Goal: Task Accomplishment & Management: Manage account settings

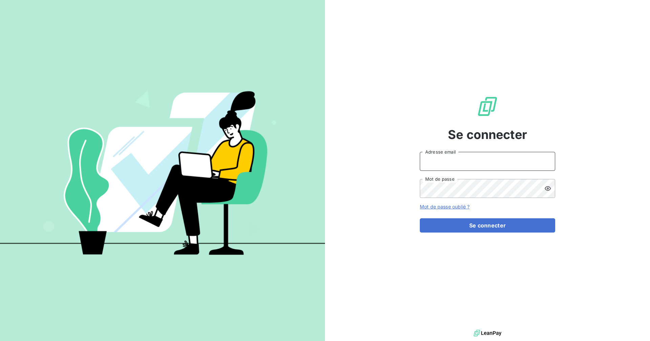
click at [447, 167] on input "Adresse email" at bounding box center [487, 161] width 135 height 19
click at [0, 340] on com-1password-button at bounding box center [0, 341] width 0 height 0
type input "[EMAIL_ADDRESS][DOMAIN_NAME]"
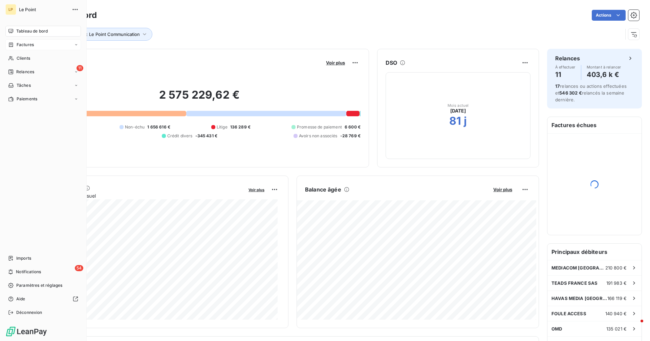
click at [23, 44] on span "Factures" at bounding box center [25, 45] width 17 height 6
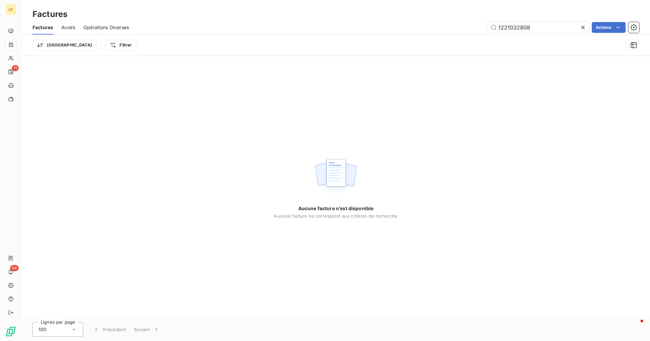
click at [585, 26] on icon at bounding box center [583, 27] width 7 height 7
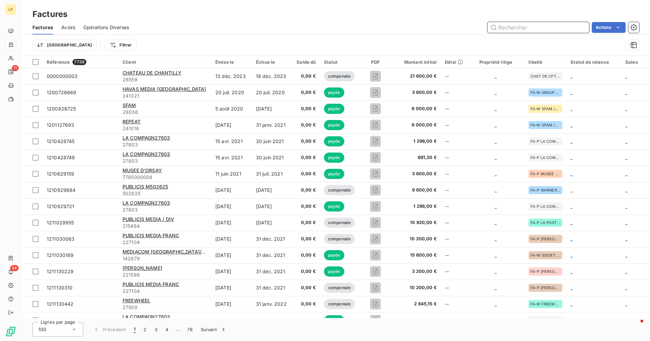
click at [557, 28] on input "text" at bounding box center [539, 27] width 102 height 11
paste input "1250739817"
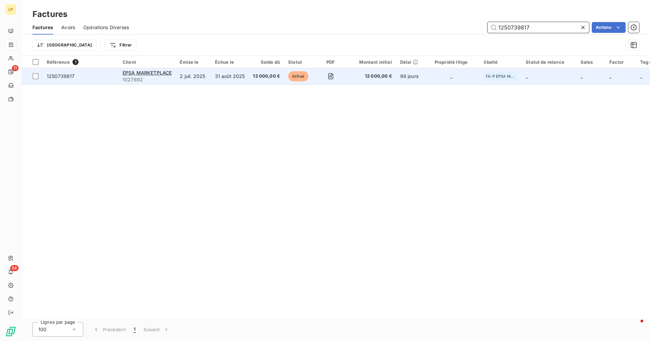
type input "1250739817"
click at [211, 80] on td "31 août 2025" at bounding box center [230, 76] width 38 height 16
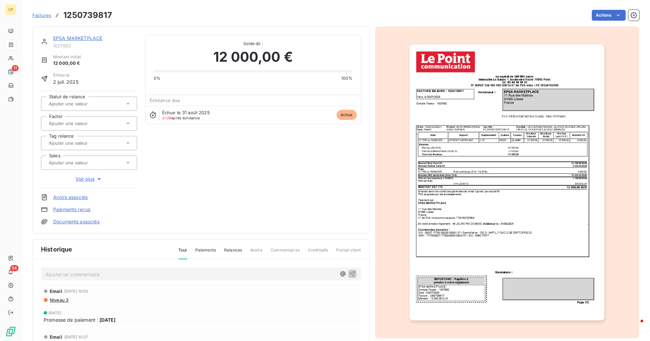
click at [70, 40] on link "EPSA MARKETPLACE" at bounding box center [77, 38] width 49 height 6
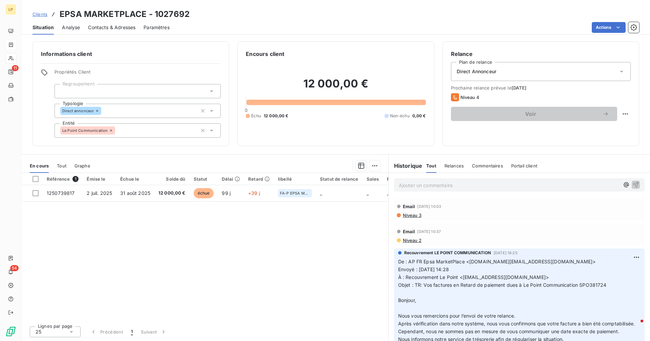
click at [417, 184] on p "Ajouter un commentaire ﻿" at bounding box center [509, 185] width 221 height 8
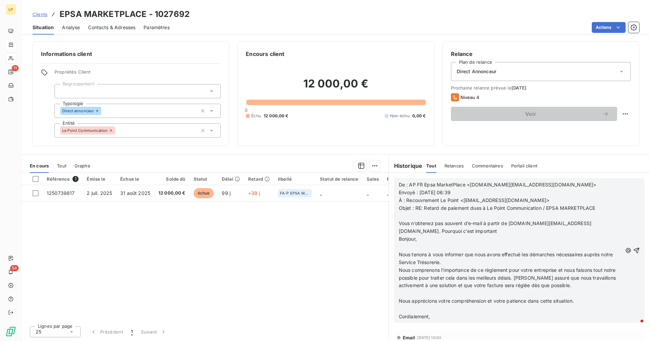
click at [428, 238] on p "Bonjour," at bounding box center [511, 239] width 224 height 8
click at [423, 233] on p "Vous n’obtenez pas souvent d’e-mail à partir de [DOMAIN_NAME][EMAIL_ADDRESS][DO…" at bounding box center [511, 227] width 224 height 16
click at [423, 232] on p "Vous n’obtenez pas souvent d’e-mail à partir de [DOMAIN_NAME][EMAIL_ADDRESS][DO…" at bounding box center [511, 227] width 224 height 16
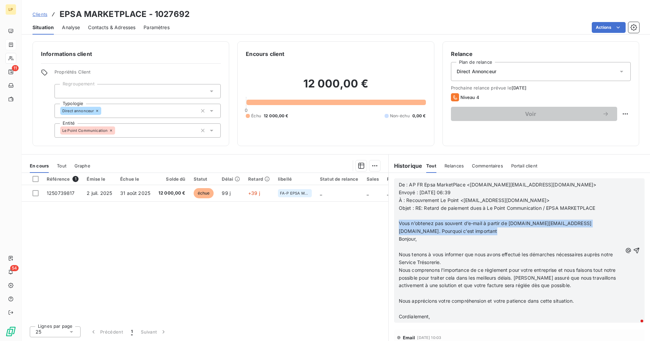
click at [399, 225] on span "Vous n’obtenez pas souvent d’e-mail à partir de [DOMAIN_NAME][EMAIL_ADDRESS][DO…" at bounding box center [495, 227] width 193 height 14
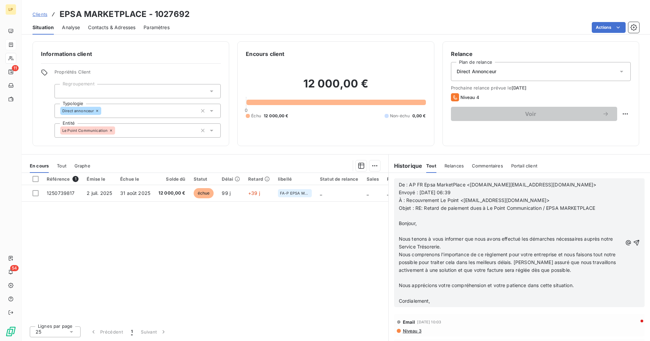
click at [633, 242] on icon "button" at bounding box center [636, 242] width 7 height 7
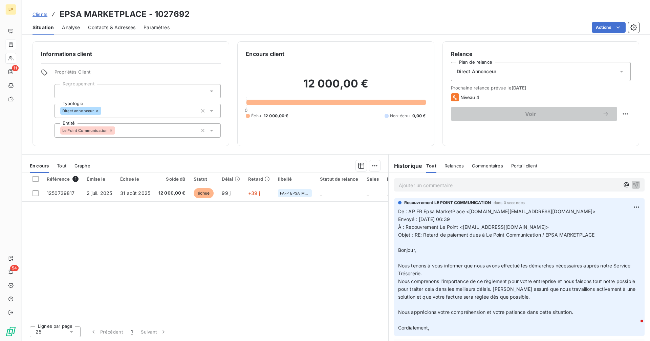
click at [61, 14] on h3 "EPSA MARKETPLACE - 1027692" at bounding box center [125, 14] width 130 height 12
click at [194, 13] on div "Clients EPSA MARKETPLACE - 1027692" at bounding box center [336, 14] width 629 height 12
copy h3 "EPSA MARKETPLACE - 1027692"
click at [38, 13] on span "Clients" at bounding box center [40, 14] width 15 height 5
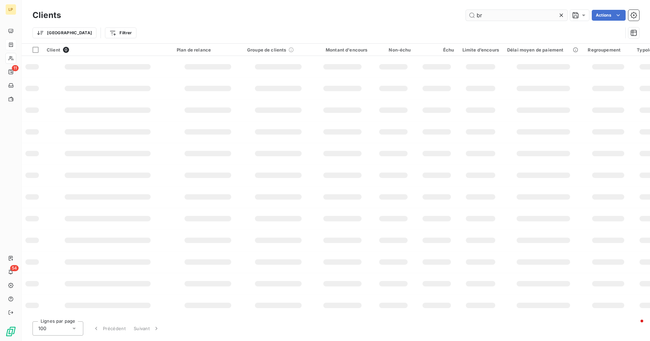
type input "b"
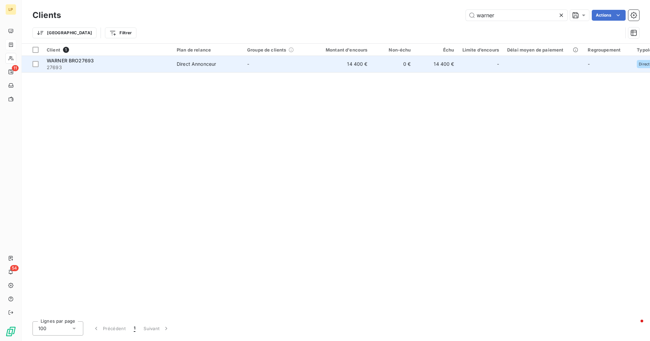
type input "warner"
click at [258, 64] on td "-" at bounding box center [278, 64] width 70 height 16
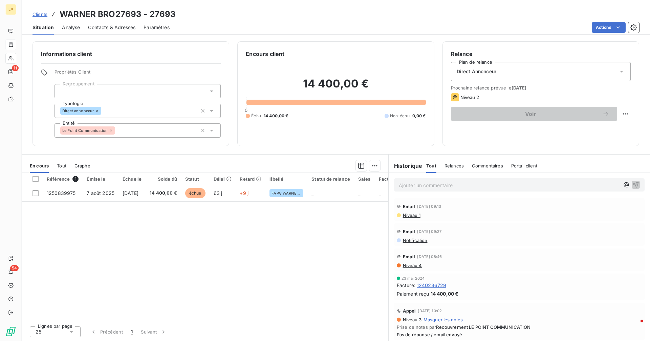
click at [476, 189] on div "Ajouter un commentaire ﻿" at bounding box center [519, 184] width 251 height 13
click at [473, 187] on p "Ajouter un commentaire ﻿" at bounding box center [509, 185] width 221 height 8
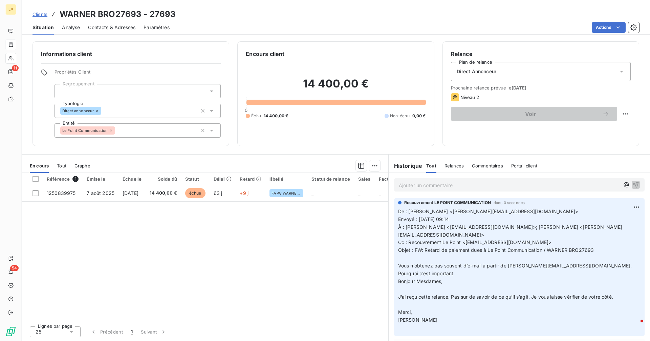
click at [407, 55] on div "Encours client" at bounding box center [336, 54] width 180 height 8
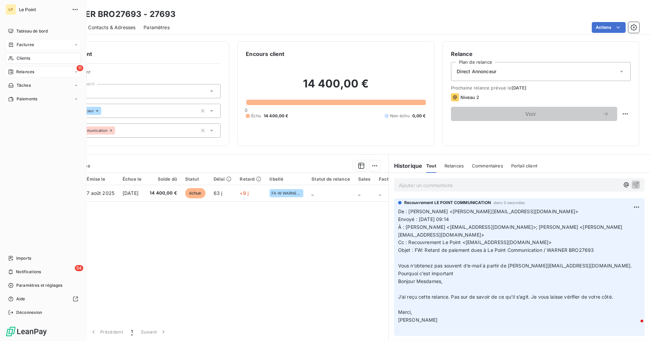
click at [17, 71] on span "Relances" at bounding box center [25, 72] width 18 height 6
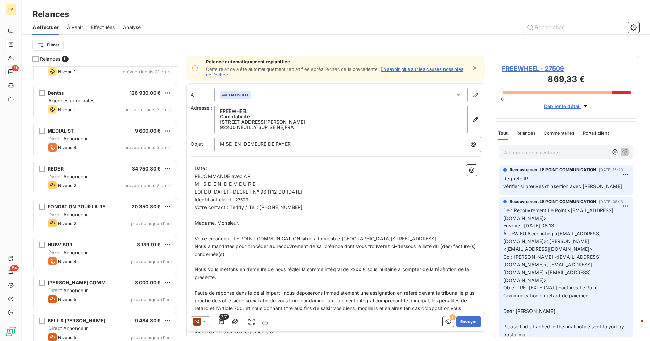
scroll to position [143, 0]
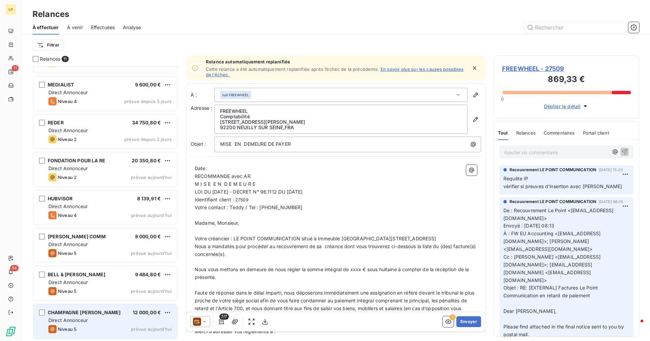
click at [104, 312] on div "CHAMPAGNE [PERSON_NAME] 12 000,00 €" at bounding box center [109, 312] width 123 height 6
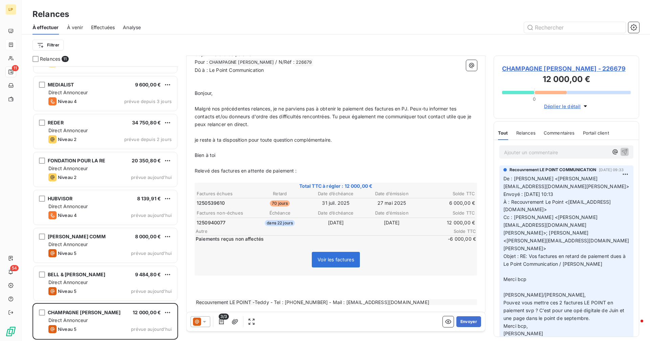
scroll to position [88, 0]
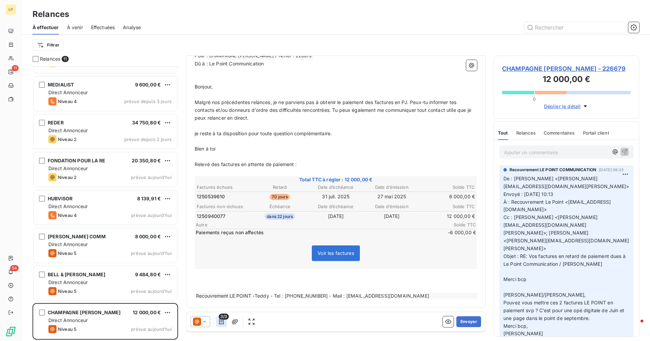
click at [221, 324] on icon "button" at bounding box center [221, 321] width 7 height 7
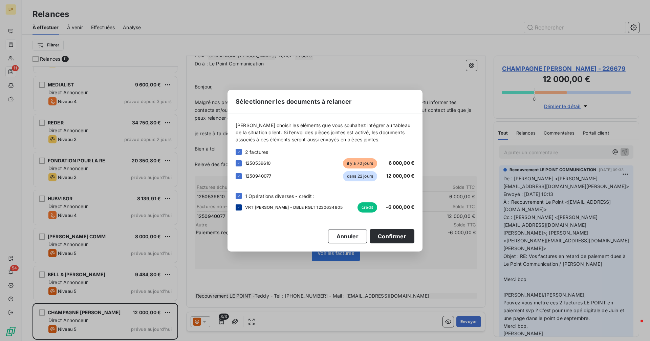
click at [238, 208] on icon at bounding box center [239, 206] width 2 height 1
click at [378, 236] on button "Confirmer" at bounding box center [392, 236] width 45 height 14
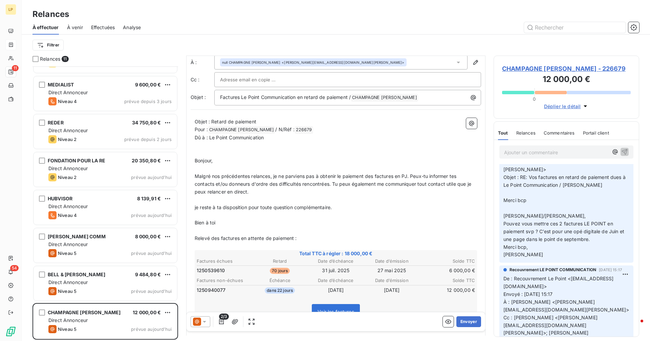
scroll to position [0, 0]
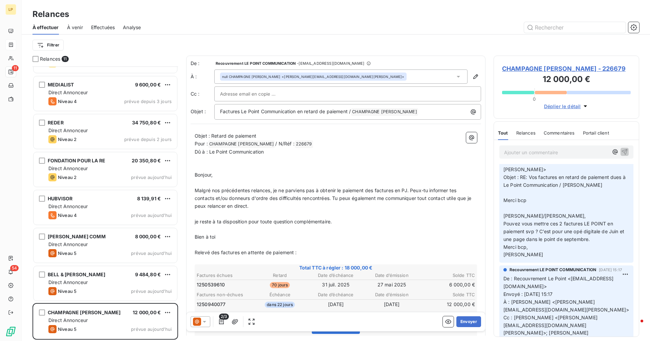
click at [558, 314] on span "Cc : [PERSON_NAME] <[PERSON_NAME][EMAIL_ADDRESS][DOMAIN_NAME][PERSON_NAME]>; [P…" at bounding box center [567, 332] width 126 height 37
click at [521, 314] on span "Cc : [PERSON_NAME] <[PERSON_NAME][EMAIL_ADDRESS][DOMAIN_NAME][PERSON_NAME]>; [P…" at bounding box center [567, 332] width 126 height 37
copy span "[PERSON_NAME][EMAIL_ADDRESS][DOMAIN_NAME][PERSON_NAME]"
click at [285, 94] on div at bounding box center [347, 94] width 255 height 10
paste input "[PERSON_NAME][EMAIL_ADDRESS][DOMAIN_NAME][PERSON_NAME]"
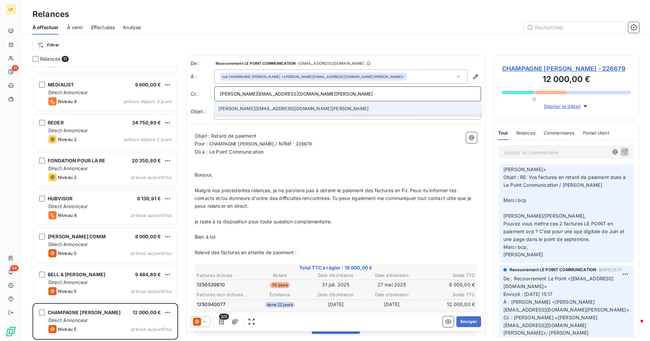
type input "[PERSON_NAME][EMAIL_ADDRESS][DOMAIN_NAME][PERSON_NAME]"
click at [285, 110] on li "[PERSON_NAME][EMAIL_ADDRESS][DOMAIN_NAME][PERSON_NAME]" at bounding box center [347, 109] width 267 height 12
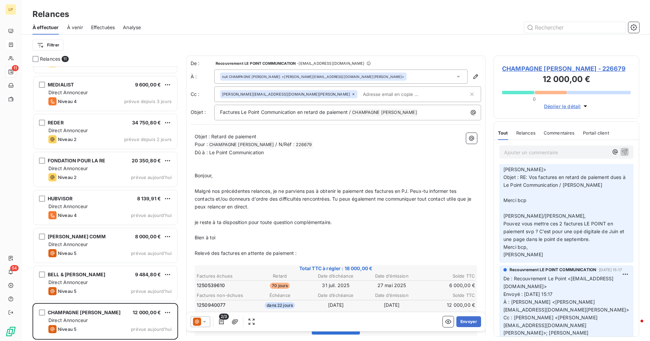
click at [507, 318] on span "Cc : [PERSON_NAME] <[PERSON_NAME][EMAIL_ADDRESS][DOMAIN_NAME][PERSON_NAME]>; [P…" at bounding box center [567, 332] width 126 height 37
click at [577, 318] on span "Cc : [PERSON_NAME] <[PERSON_NAME][EMAIL_ADDRESS][DOMAIN_NAME][PERSON_NAME]>; [P…" at bounding box center [567, 332] width 126 height 37
copy span "[PERSON_NAME][EMAIL_ADDRESS][DOMAIN_NAME][PERSON_NAME]"
click at [301, 89] on div "[PERSON_NAME][EMAIL_ADDRESS][DOMAIN_NAME][PERSON_NAME]" at bounding box center [347, 94] width 267 height 16
paste input "[PERSON_NAME][EMAIL_ADDRESS][DOMAIN_NAME][PERSON_NAME]"
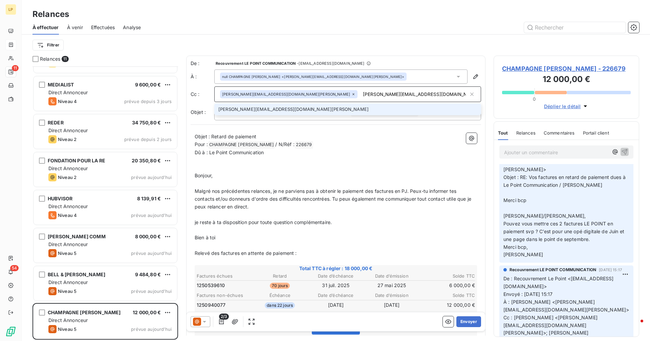
type input "[PERSON_NAME][EMAIL_ADDRESS][DOMAIN_NAME][PERSON_NAME]"
click at [269, 111] on li "[PERSON_NAME][EMAIL_ADDRESS][DOMAIN_NAME][PERSON_NAME]" at bounding box center [347, 109] width 267 height 12
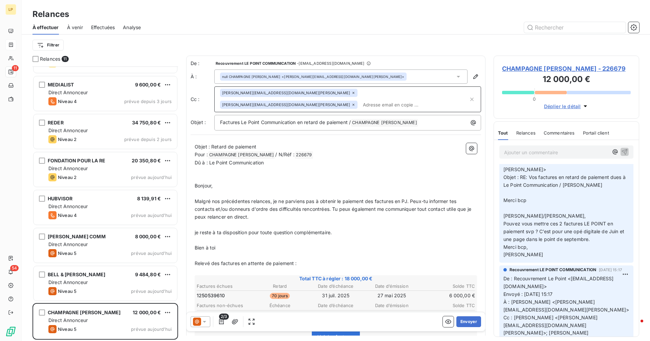
scroll to position [2, 0]
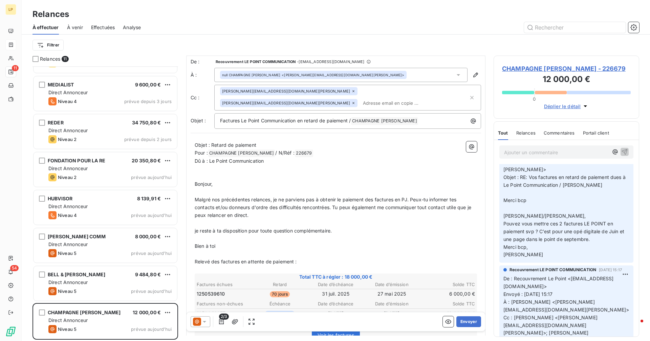
click at [201, 321] on icon at bounding box center [204, 321] width 7 height 7
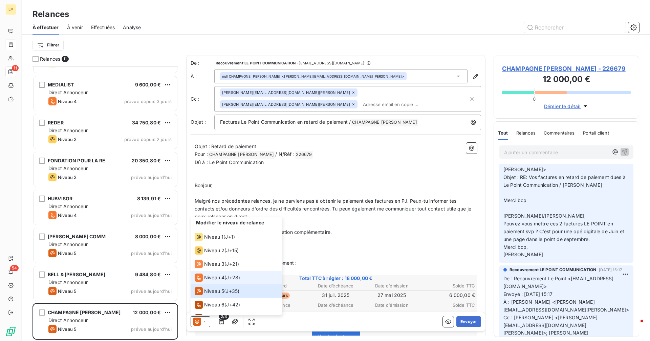
scroll to position [0, 0]
click at [233, 265] on span "J+21 )" at bounding box center [232, 263] width 13 height 7
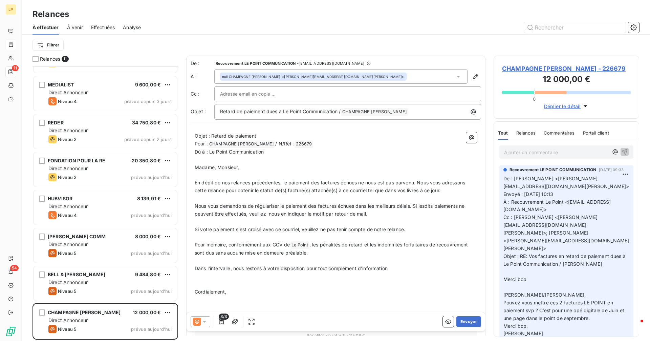
click at [266, 92] on input "text" at bounding box center [256, 94] width 73 height 10
paste input "[PERSON_NAME][EMAIL_ADDRESS][DOMAIN_NAME][PERSON_NAME]"
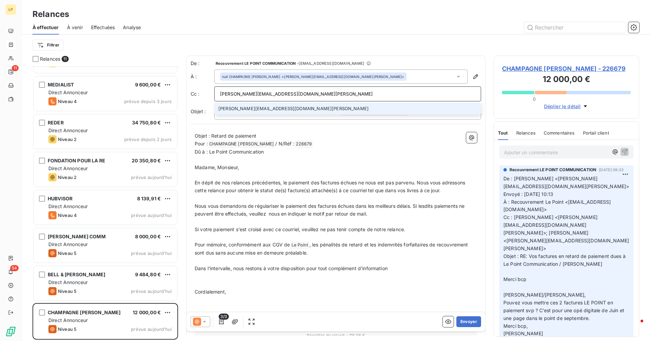
type input "[PERSON_NAME][EMAIL_ADDRESS][DOMAIN_NAME][PERSON_NAME]"
click at [271, 110] on li "[PERSON_NAME][EMAIL_ADDRESS][DOMAIN_NAME][PERSON_NAME]" at bounding box center [347, 109] width 267 height 12
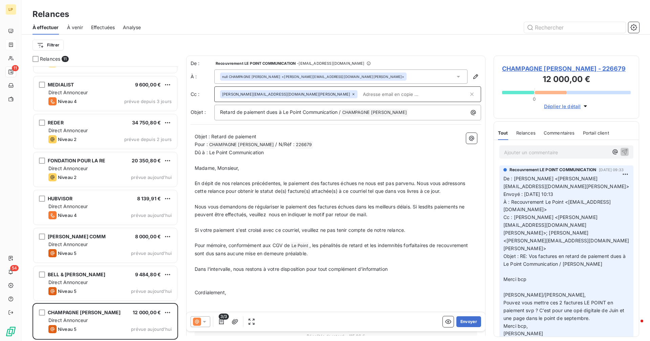
click at [559, 218] on span "Cc : [PERSON_NAME] <[PERSON_NAME][EMAIL_ADDRESS][DOMAIN_NAME][PERSON_NAME]>; [P…" at bounding box center [567, 232] width 126 height 37
click at [518, 226] on span "Cc : [PERSON_NAME] <[PERSON_NAME][EMAIL_ADDRESS][DOMAIN_NAME][PERSON_NAME]>; [P…" at bounding box center [567, 232] width 126 height 37
click at [520, 225] on span "Cc : [PERSON_NAME] <[PERSON_NAME][EMAIL_ADDRESS][DOMAIN_NAME][PERSON_NAME]>; [P…" at bounding box center [567, 232] width 126 height 37
copy span "[PERSON_NAME][EMAIL_ADDRESS][DOMAIN_NAME][PERSON_NAME]"
click at [360, 94] on input "text" at bounding box center [399, 94] width 78 height 10
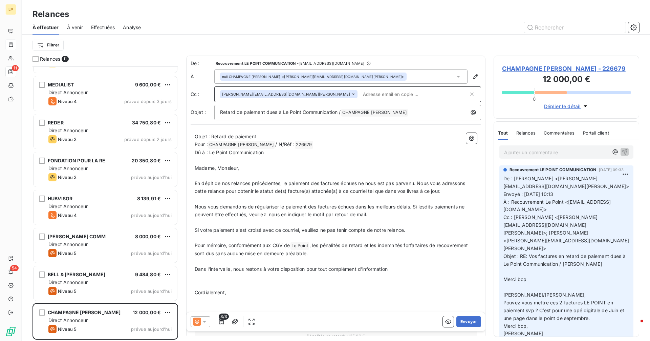
paste input "[PERSON_NAME][EMAIL_ADDRESS][DOMAIN_NAME][PERSON_NAME]"
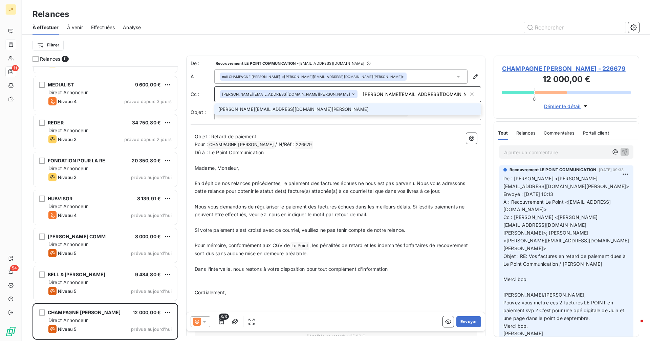
type input "[PERSON_NAME][EMAIL_ADDRESS][DOMAIN_NAME][PERSON_NAME]"
click at [323, 104] on li "[PERSON_NAME][EMAIL_ADDRESS][DOMAIN_NAME][PERSON_NAME]" at bounding box center [347, 109] width 267 height 12
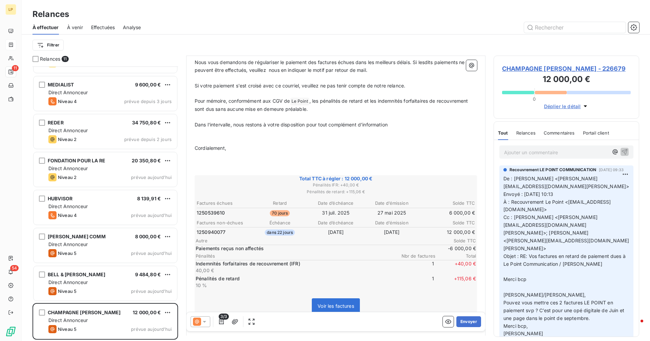
scroll to position [158, 0]
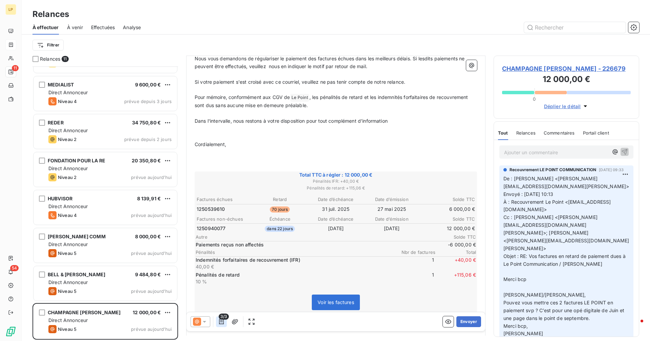
click at [222, 324] on icon "button" at bounding box center [221, 321] width 7 height 7
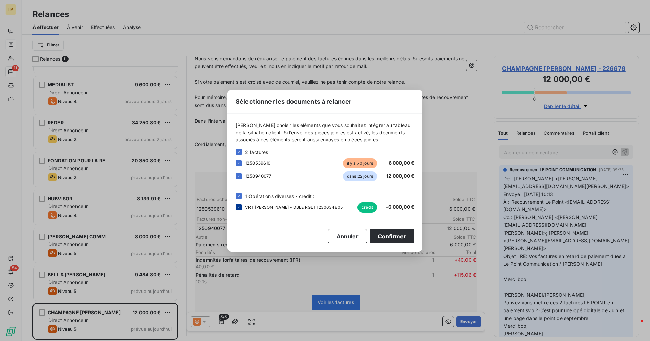
click at [239, 209] on icon at bounding box center [239, 207] width 4 height 4
click at [404, 239] on button "Confirmer" at bounding box center [392, 236] width 45 height 14
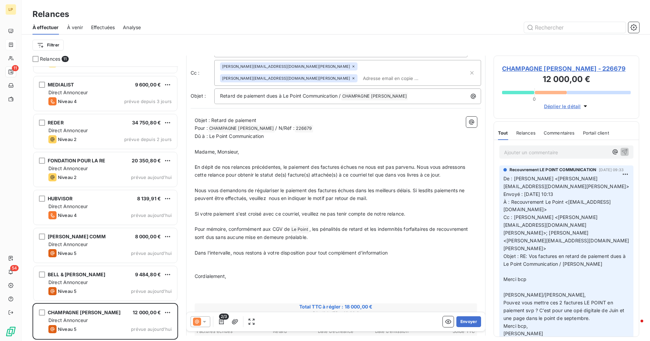
scroll to position [0, 0]
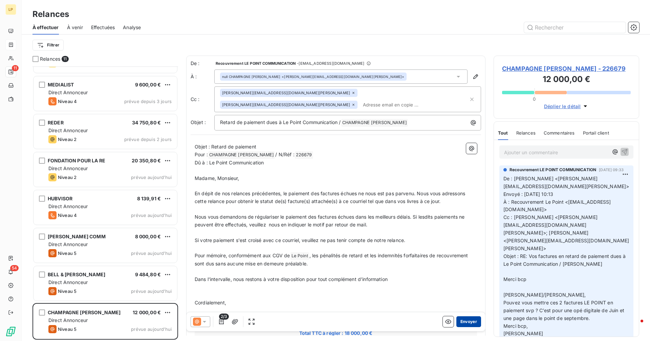
click at [471, 324] on button "Envoyer" at bounding box center [468, 321] width 25 height 11
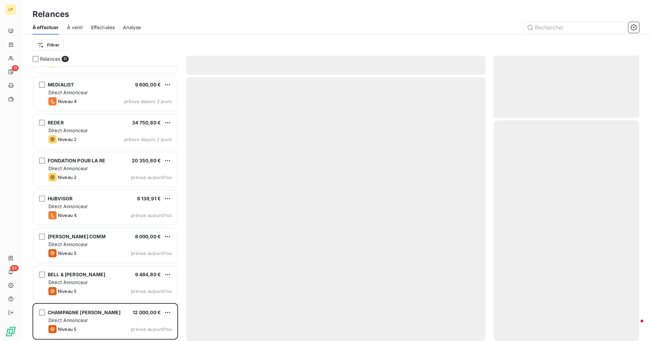
click at [471, 324] on div at bounding box center [335, 208] width 299 height 263
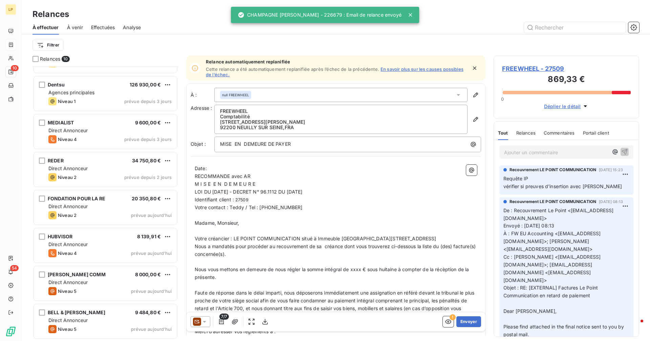
scroll to position [105, 0]
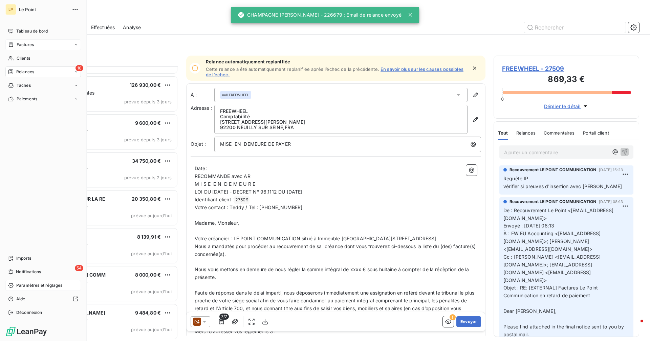
click at [17, 284] on span "Paramètres et réglages" at bounding box center [39, 285] width 46 height 6
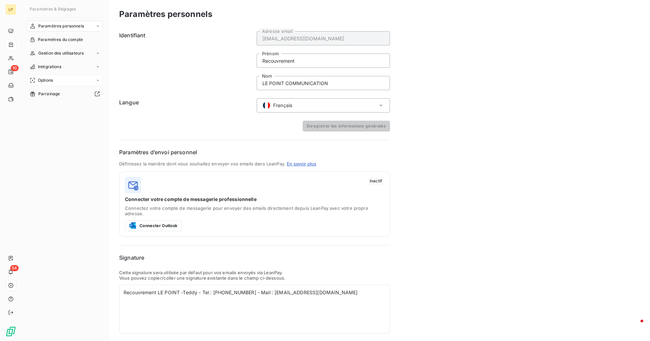
click at [45, 80] on span "Options" at bounding box center [45, 80] width 15 height 6
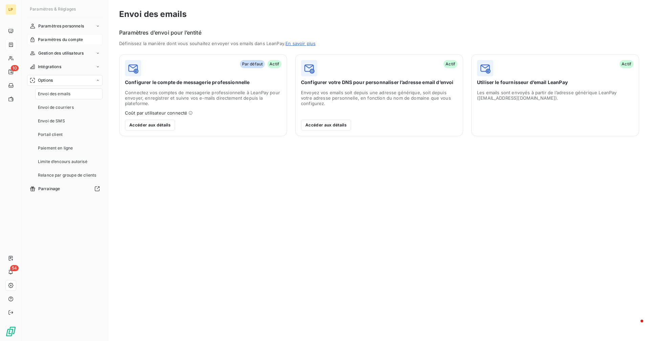
click at [48, 36] on div "Paramètres du compte" at bounding box center [65, 39] width 76 height 11
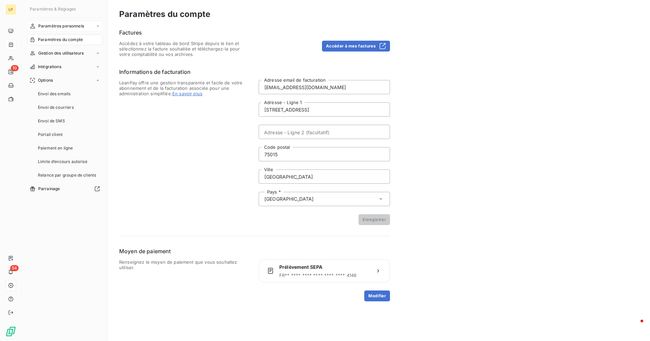
click at [52, 28] on span "Paramètres personnels" at bounding box center [61, 26] width 46 height 6
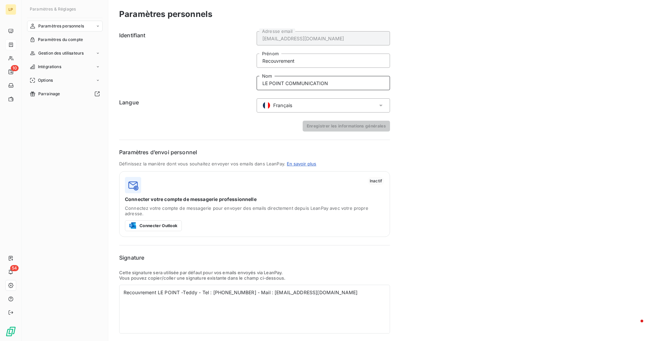
click at [330, 84] on input "LE POINT COMMUNICATION" at bounding box center [323, 83] width 133 height 14
click at [62, 38] on span "Paramètres du compte" at bounding box center [60, 40] width 45 height 6
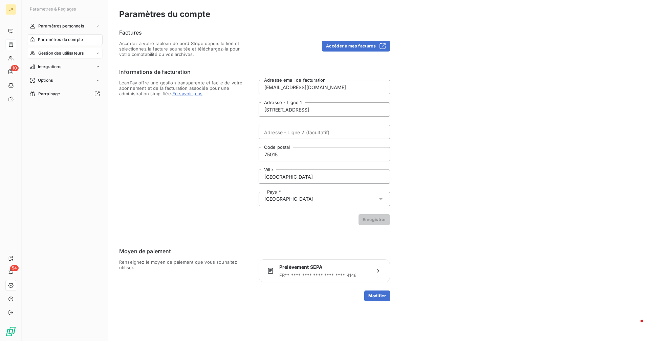
click at [52, 52] on span "Gestion des utilisateurs" at bounding box center [61, 53] width 46 height 6
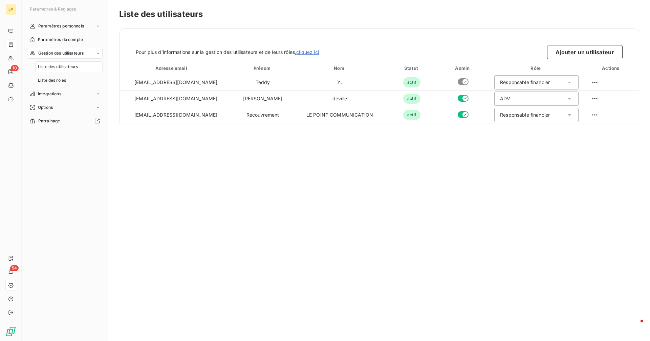
click at [48, 66] on span "Liste des utilisateurs" at bounding box center [58, 67] width 40 height 6
click at [47, 81] on span "Liste des rôles" at bounding box center [52, 80] width 28 height 6
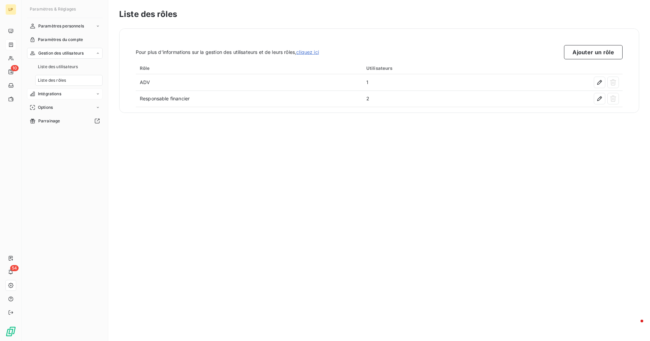
click at [47, 96] on span "Intégrations" at bounding box center [49, 94] width 23 height 6
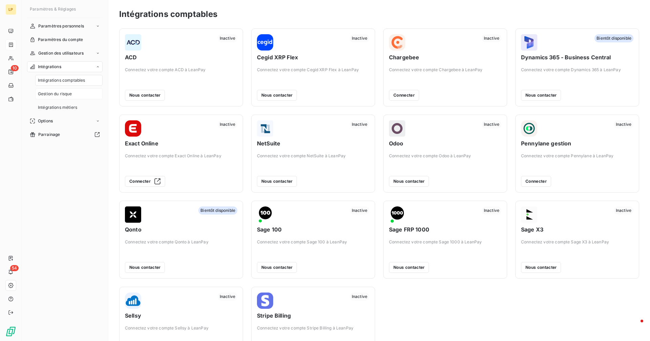
click at [47, 95] on span "Gestion du risque" at bounding box center [55, 94] width 34 height 6
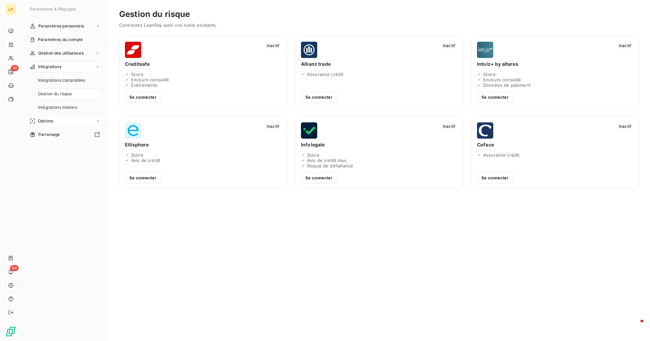
click at [50, 121] on span "Options" at bounding box center [45, 121] width 15 height 6
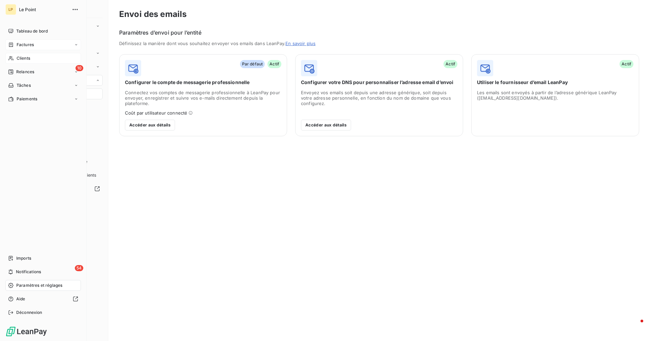
click at [21, 61] on div "Clients" at bounding box center [43, 58] width 76 height 11
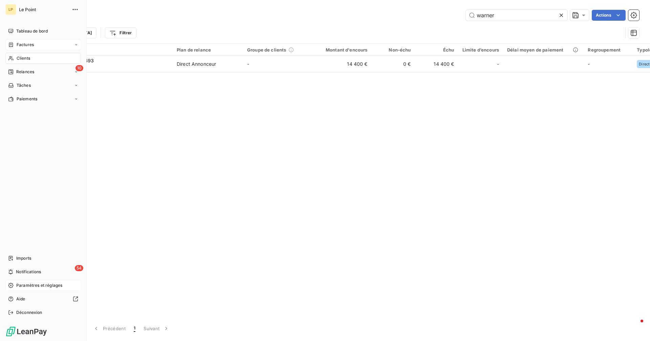
click at [19, 72] on span "Relances" at bounding box center [25, 72] width 18 height 6
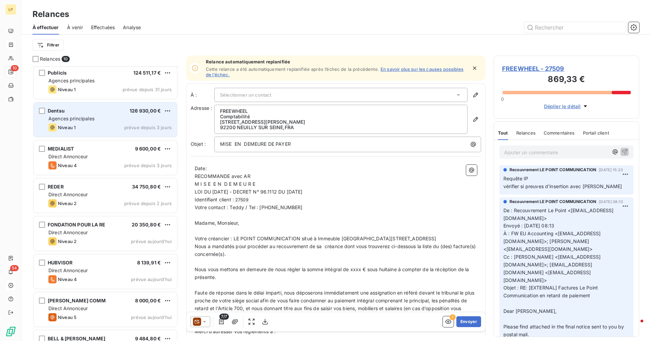
scroll to position [105, 0]
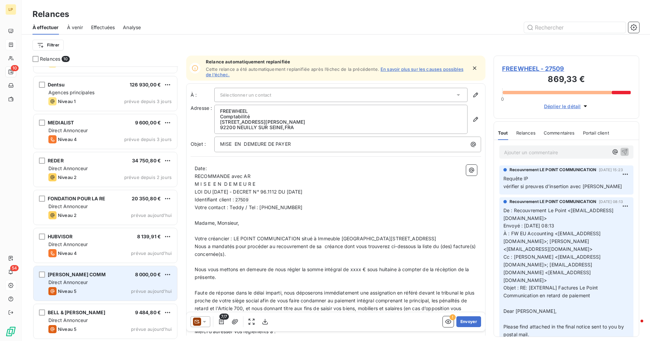
click at [86, 291] on div "Niveau 5 prévue aujourd’hui" at bounding box center [109, 291] width 123 height 8
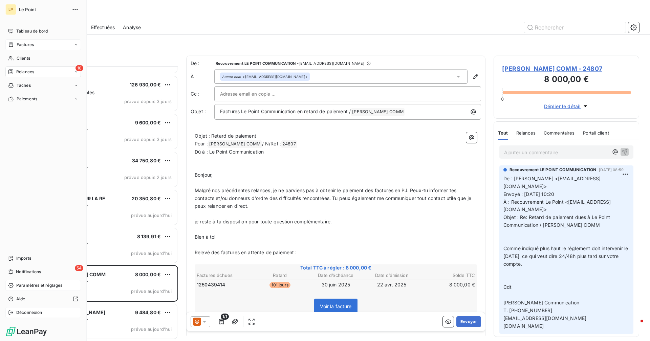
click at [20, 315] on span "Déconnexion" at bounding box center [29, 312] width 26 height 6
